Goal: Transaction & Acquisition: Subscribe to service/newsletter

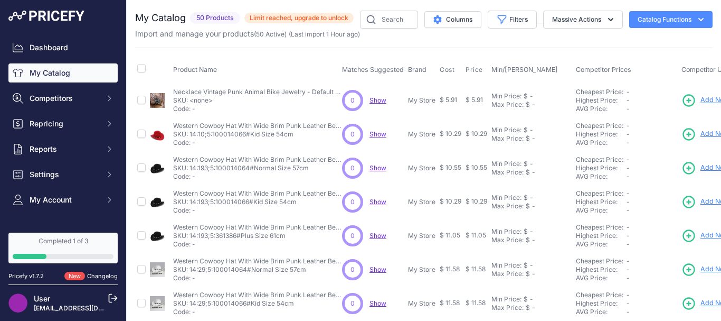
click at [301, 22] on span "Limit reached, upgrade to unlock" at bounding box center [299, 18] width 109 height 11
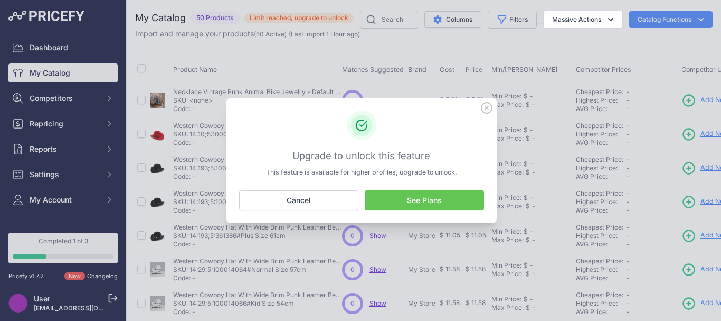
click at [408, 199] on link "See Plans" at bounding box center [424, 200] width 119 height 20
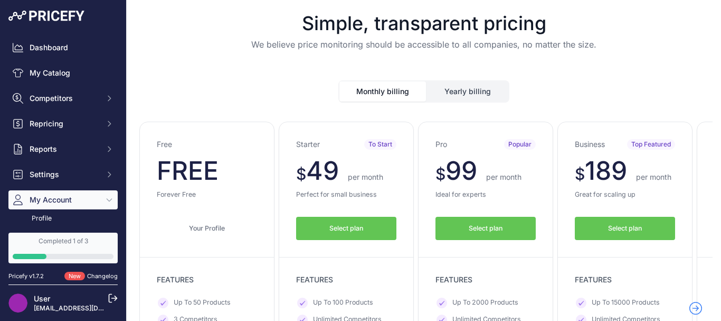
click at [459, 92] on button "Yearly billing" at bounding box center [467, 91] width 81 height 20
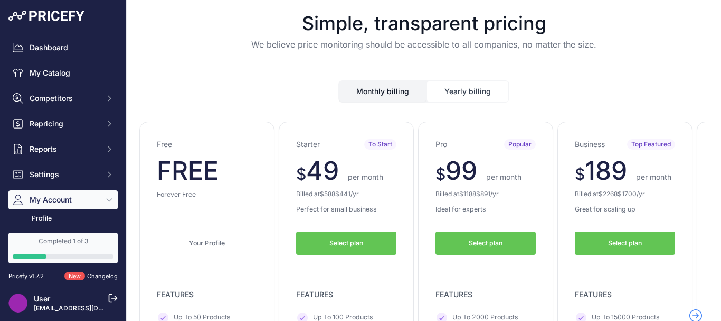
click at [456, 94] on button "Yearly billing" at bounding box center [467, 91] width 81 height 20
click at [400, 94] on button "Monthly billing" at bounding box center [383, 91] width 87 height 20
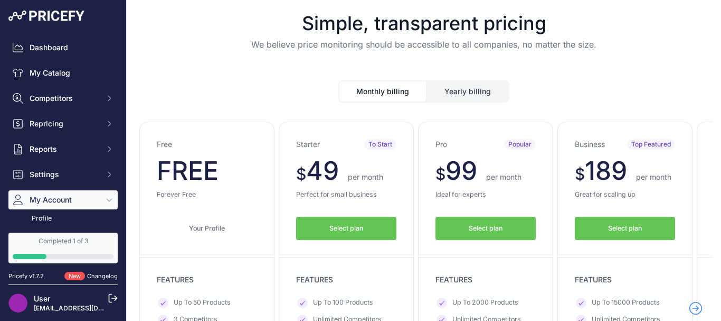
click at [454, 93] on button "Yearly billing" at bounding box center [467, 91] width 81 height 20
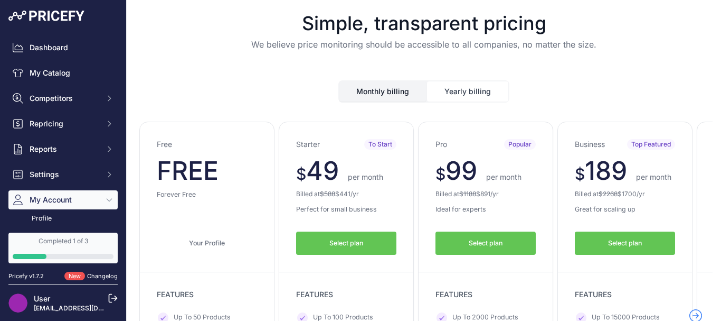
click at [384, 92] on button "Monthly billing" at bounding box center [383, 91] width 87 height 20
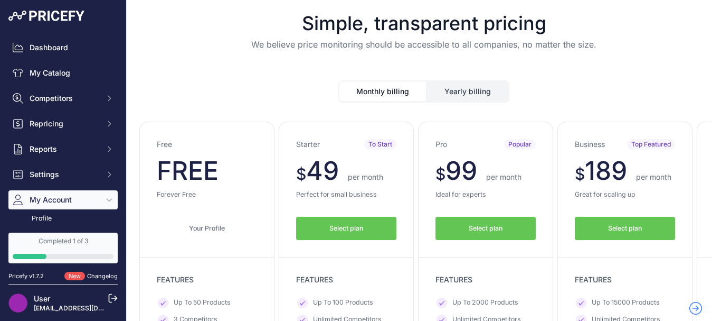
click at [447, 92] on button "Yearly billing" at bounding box center [467, 91] width 81 height 20
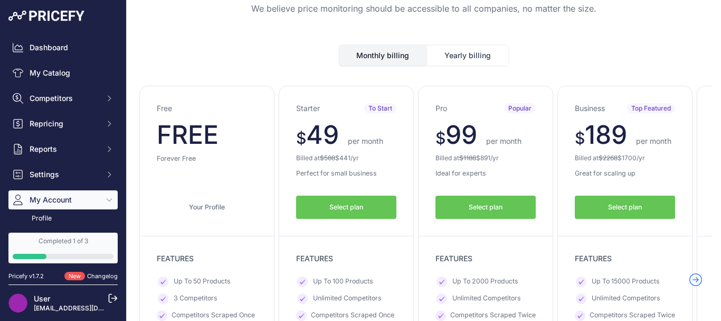
scroll to position [53, 0]
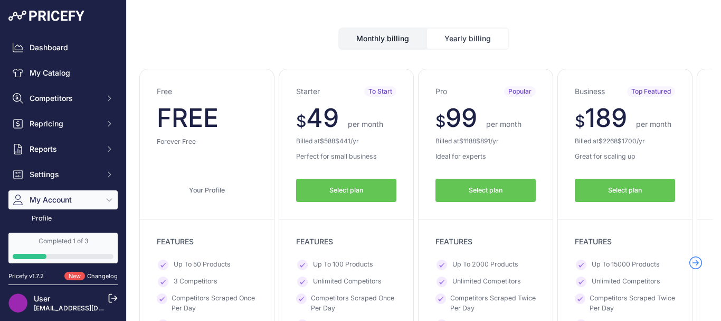
click at [690, 265] on icon at bounding box center [696, 262] width 13 height 13
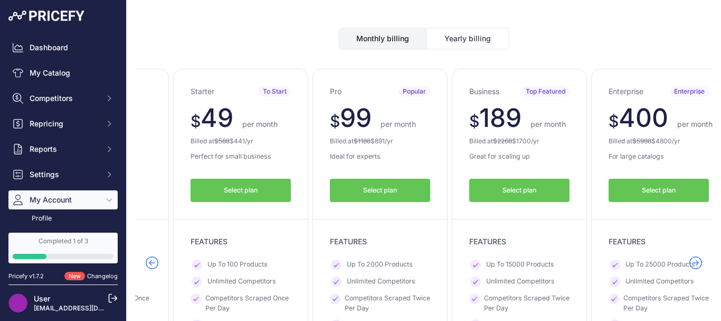
scroll to position [0, 0]
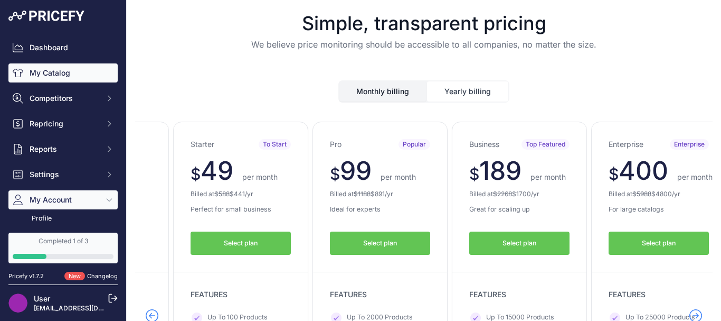
click at [58, 79] on link "My Catalog" at bounding box center [62, 72] width 109 height 19
